Goal: Information Seeking & Learning: Check status

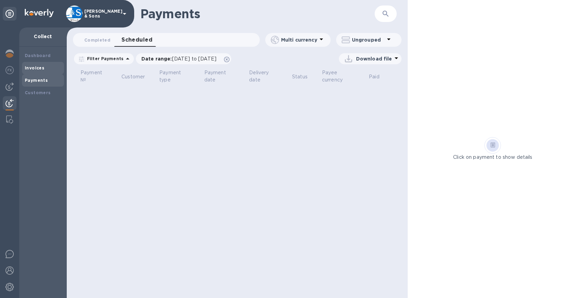
click at [41, 69] on b "Invoices" at bounding box center [35, 67] width 20 height 5
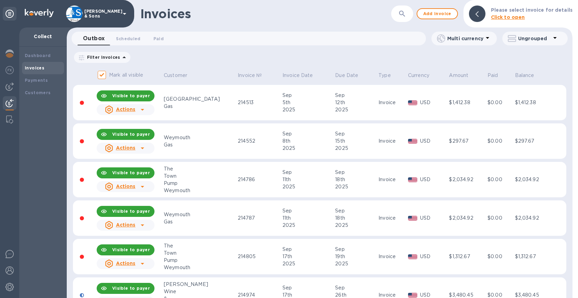
click at [133, 40] on span "Scheduled 0" at bounding box center [128, 38] width 25 height 7
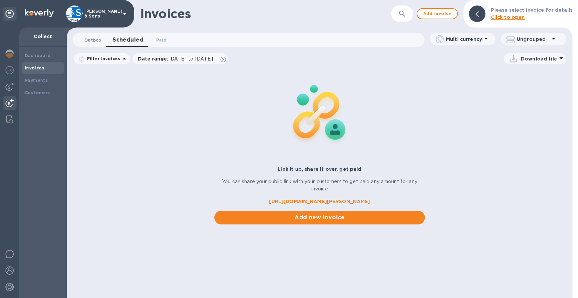
click at [94, 41] on span "Outbox 0" at bounding box center [92, 39] width 17 height 7
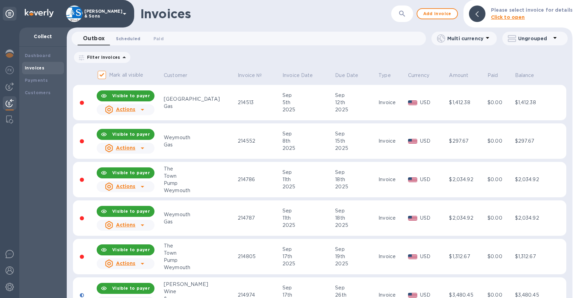
click at [131, 41] on span "Scheduled 0" at bounding box center [128, 38] width 25 height 7
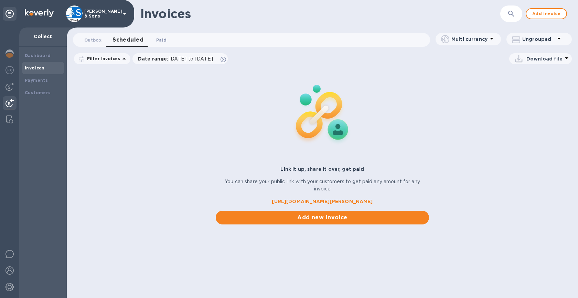
click at [159, 39] on span "Paid 0" at bounding box center [161, 39] width 10 height 7
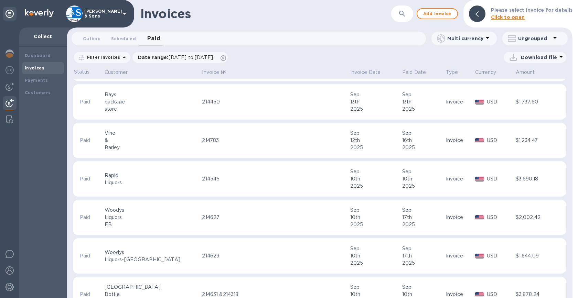
scroll to position [275, 0]
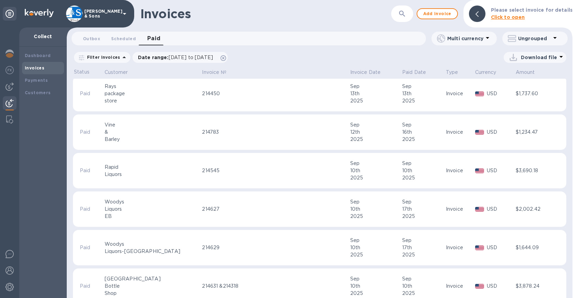
click at [108, 55] on p "Filter Invoices" at bounding box center [102, 57] width 36 height 6
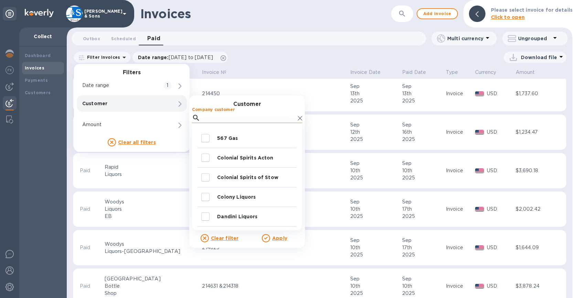
click at [233, 115] on input "Company customer" at bounding box center [249, 118] width 92 height 10
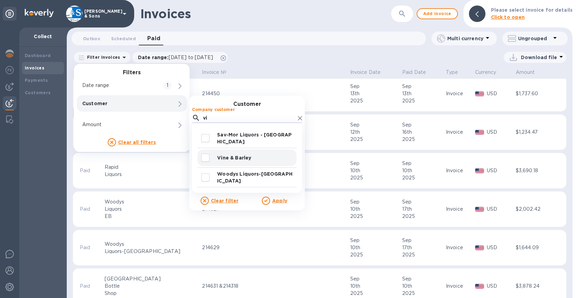
type input "vi"
click at [205, 159] on input "decorative checkbox" at bounding box center [205, 158] width 14 height 14
checkbox input "true"
click at [275, 199] on u "Apply" at bounding box center [279, 201] width 15 height 6
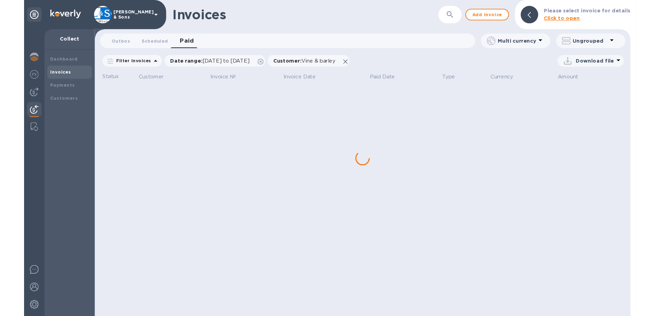
scroll to position [0, 0]
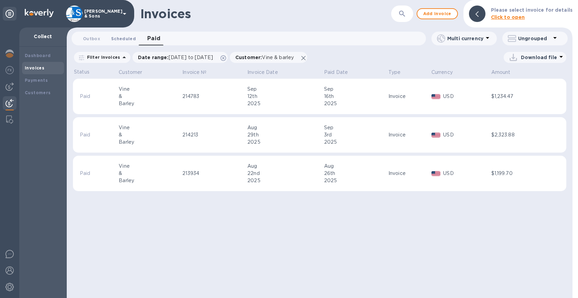
click at [113, 37] on span "Scheduled 0" at bounding box center [123, 38] width 25 height 7
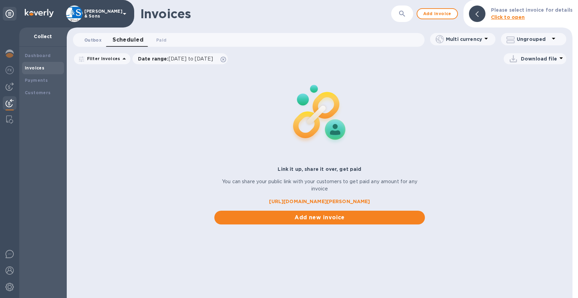
click at [98, 38] on span "Outbox 0" at bounding box center [92, 39] width 17 height 7
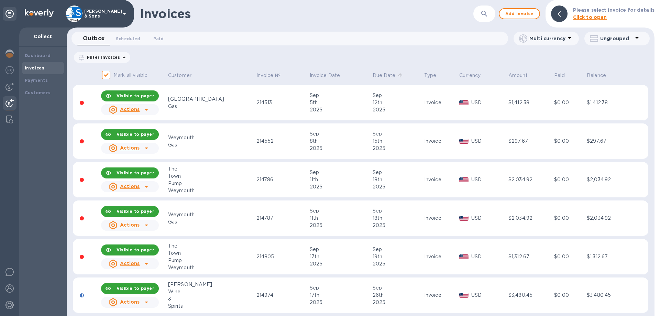
click at [373, 74] on p "Due Date" at bounding box center [384, 75] width 23 height 7
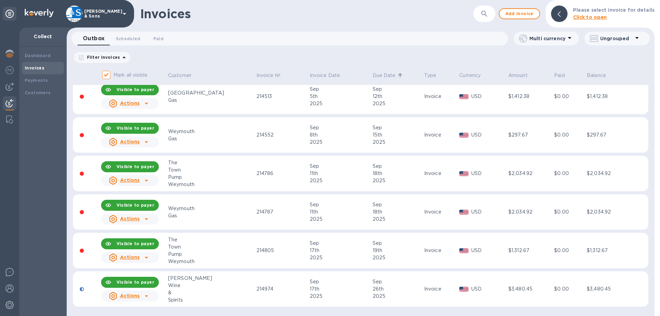
click at [39, 261] on div "Dashboard Invoices Payments Customers" at bounding box center [42, 181] width 47 height 269
click at [82, 289] on div at bounding box center [82, 289] width 4 height 4
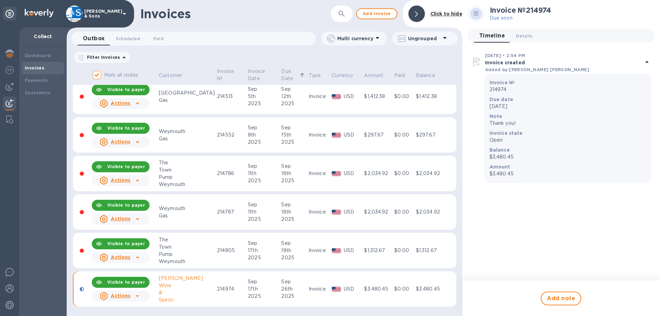
click at [80, 291] on td at bounding box center [82, 289] width 18 height 36
click at [85, 289] on td at bounding box center [82, 289] width 18 height 36
click at [415, 10] on div at bounding box center [417, 14] width 17 height 17
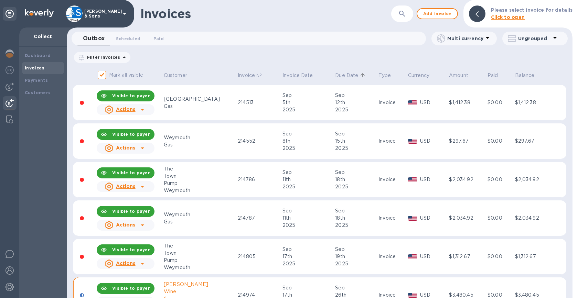
scroll to position [24, 0]
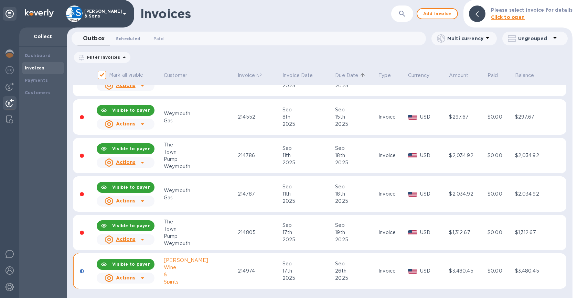
click at [124, 38] on span "Scheduled 0" at bounding box center [128, 38] width 25 height 7
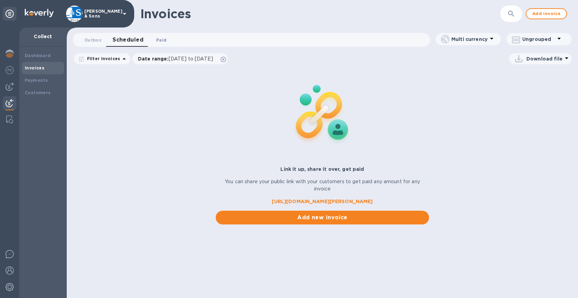
click at [160, 41] on span "Paid 0" at bounding box center [161, 39] width 10 height 7
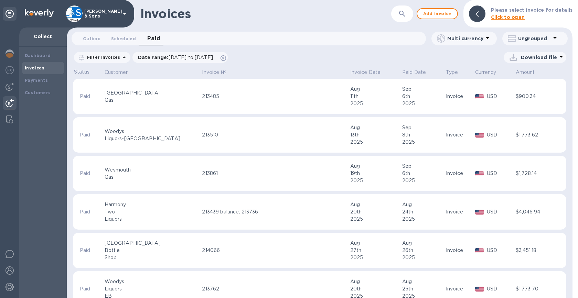
click at [120, 58] on icon at bounding box center [124, 57] width 8 height 8
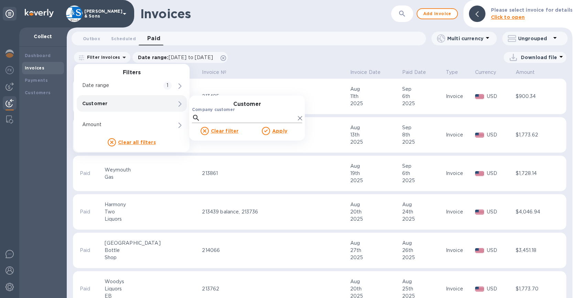
click at [211, 118] on input "Company customer" at bounding box center [249, 118] width 92 height 10
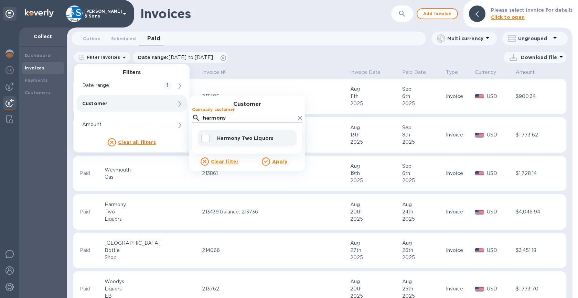
type input "harmony"
click at [228, 140] on p "Harmony Two Liquors" at bounding box center [255, 138] width 77 height 7
checkbox input "true"
click at [276, 162] on u "Apply" at bounding box center [279, 162] width 15 height 6
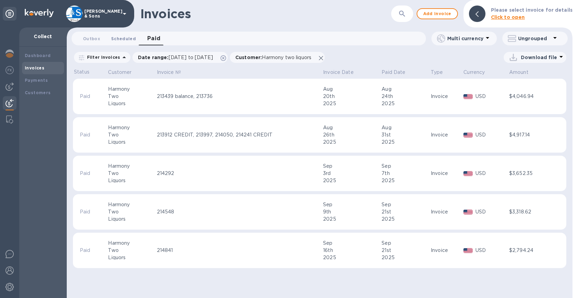
click at [119, 37] on span "Scheduled 0" at bounding box center [123, 38] width 25 height 7
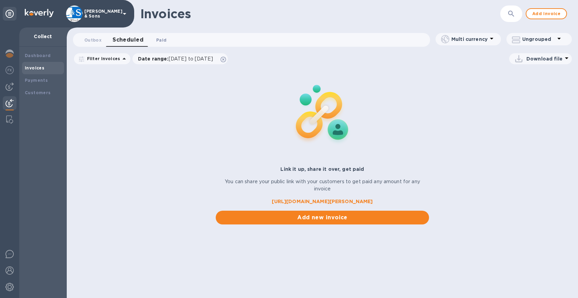
click at [162, 36] on span "Paid 0" at bounding box center [161, 39] width 10 height 7
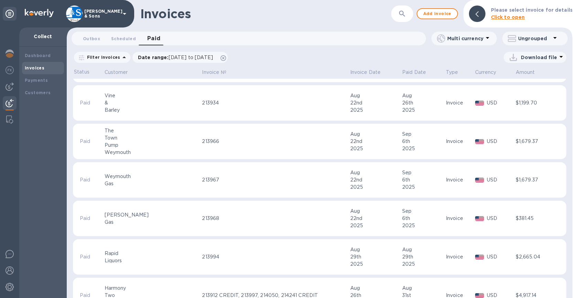
scroll to position [344, 0]
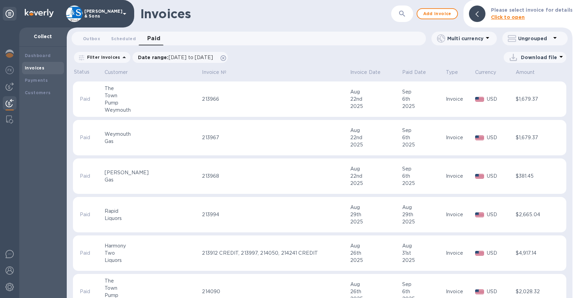
click at [115, 60] on p "Filter Invoices" at bounding box center [102, 57] width 36 height 6
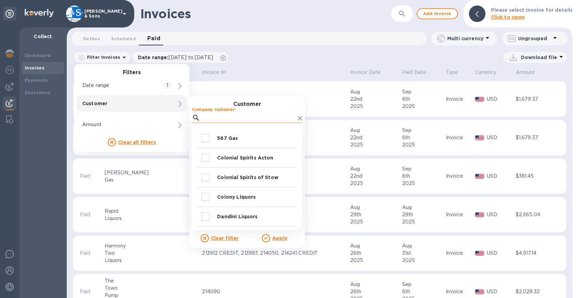
click at [212, 119] on input "Company customer" at bounding box center [249, 118] width 92 height 10
type input "wood"
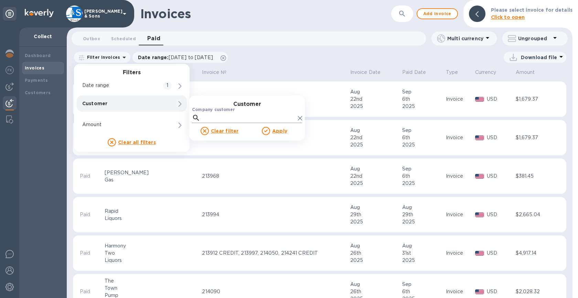
click at [228, 117] on input "Company customer" at bounding box center [249, 118] width 92 height 10
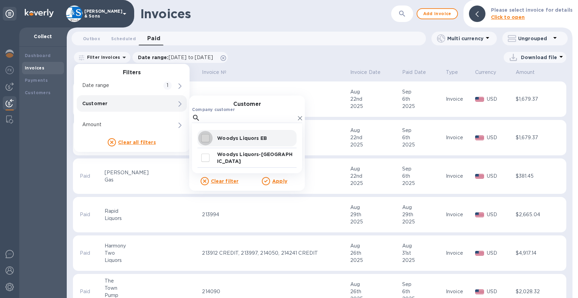
click at [207, 139] on input "decorative checkbox" at bounding box center [205, 138] width 14 height 14
checkbox input "true"
click at [206, 159] on input "decorative checkbox" at bounding box center [205, 158] width 14 height 14
checkbox input "true"
click at [279, 182] on u "Apply" at bounding box center [279, 182] width 15 height 6
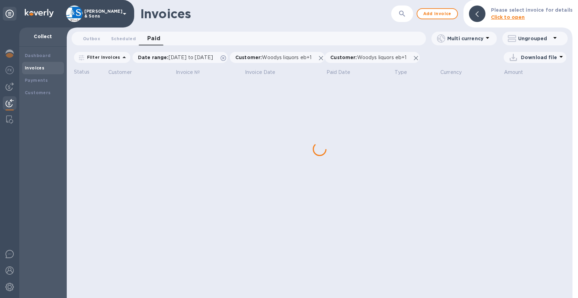
scroll to position [0, 0]
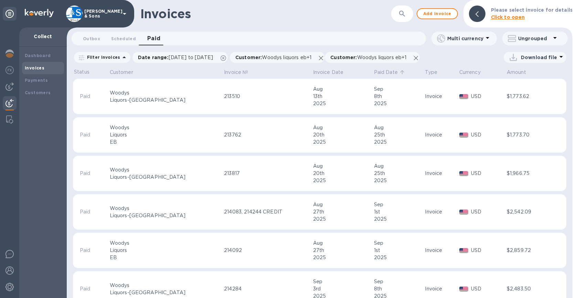
click at [374, 73] on p "Paid Date" at bounding box center [386, 72] width 24 height 7
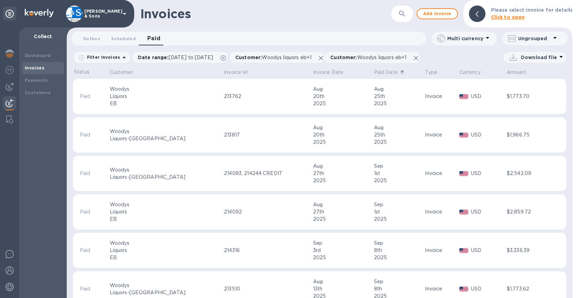
click at [374, 72] on p "Paid Date" at bounding box center [386, 72] width 24 height 7
